Goal: Information Seeking & Learning: Learn about a topic

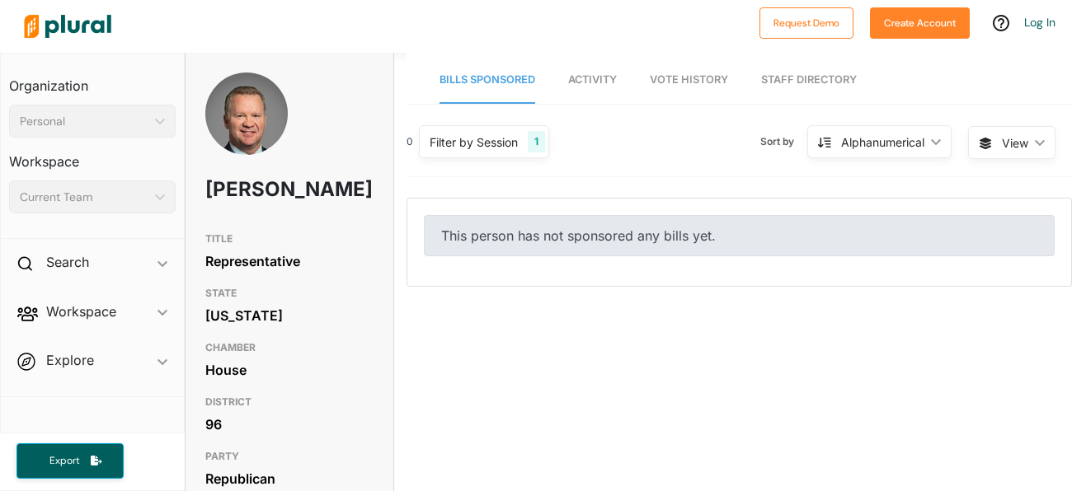
click at [195, 257] on div "TITLE Representative STATE [US_STATE] CHAMBER House DISTRICT 96 PARTY Republica…" at bounding box center [289, 387] width 208 height 326
click at [596, 65] on link "Activity" at bounding box center [592, 80] width 49 height 47
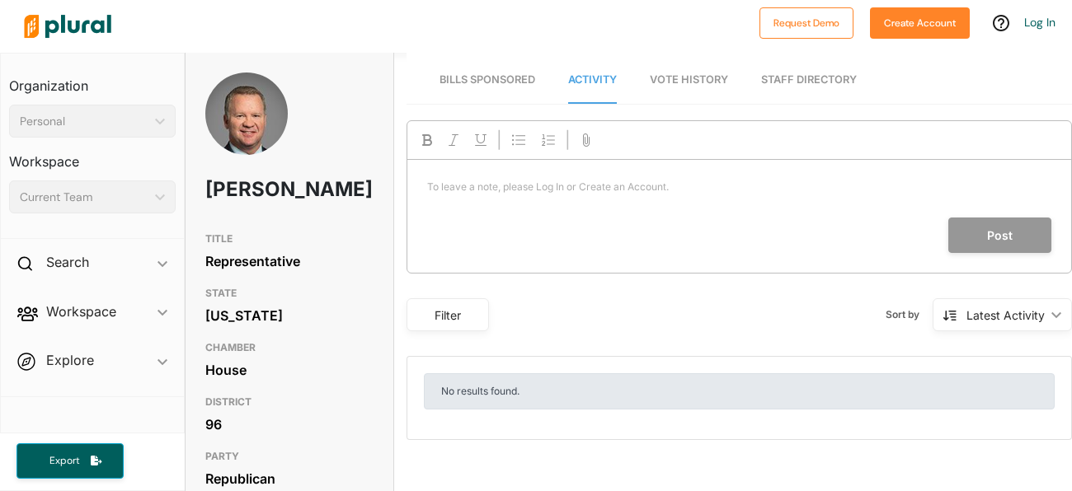
click at [674, 73] on span "Vote History" at bounding box center [689, 79] width 78 height 12
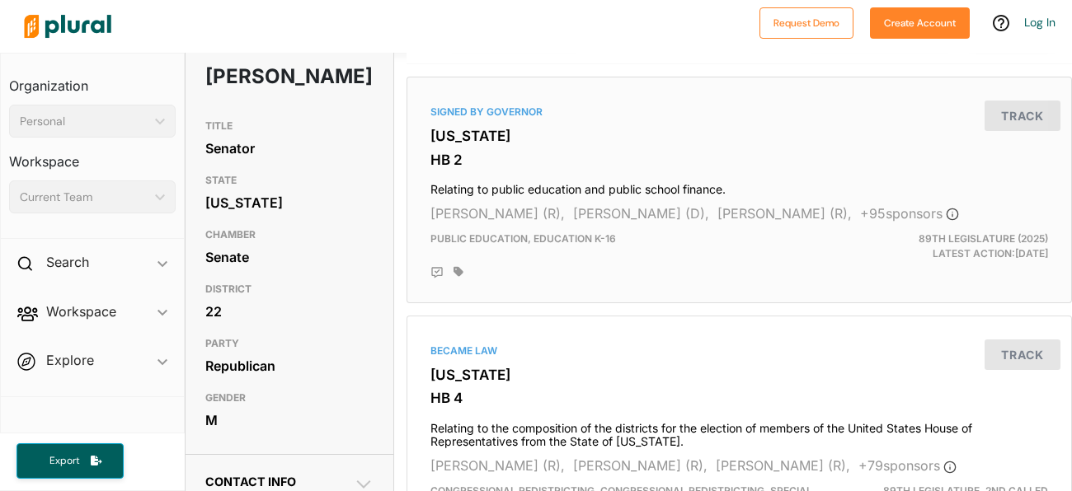
scroll to position [116, 0]
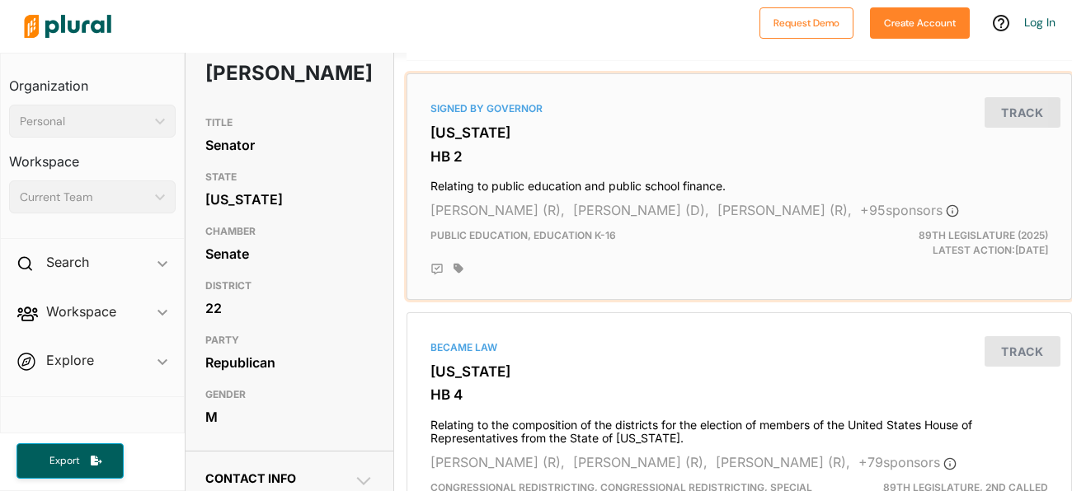
click at [645, 202] on span "Diego Bernal (D)," at bounding box center [641, 210] width 136 height 16
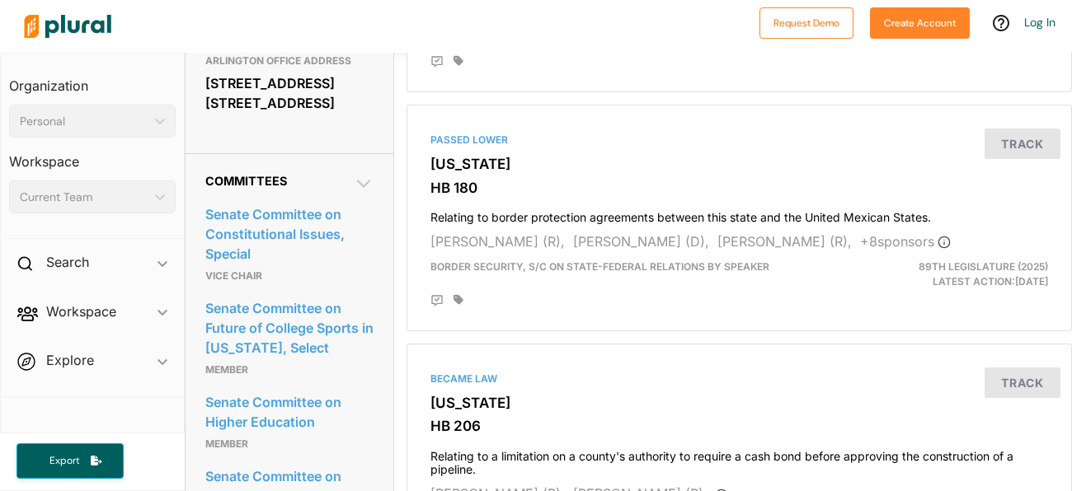
scroll to position [1157, 0]
